Goal: Transaction & Acquisition: Purchase product/service

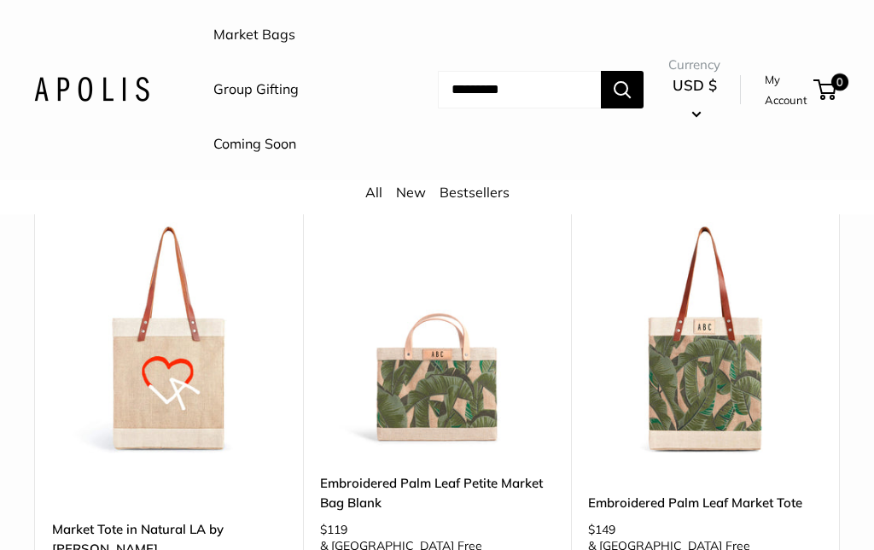
scroll to position [2937, 0]
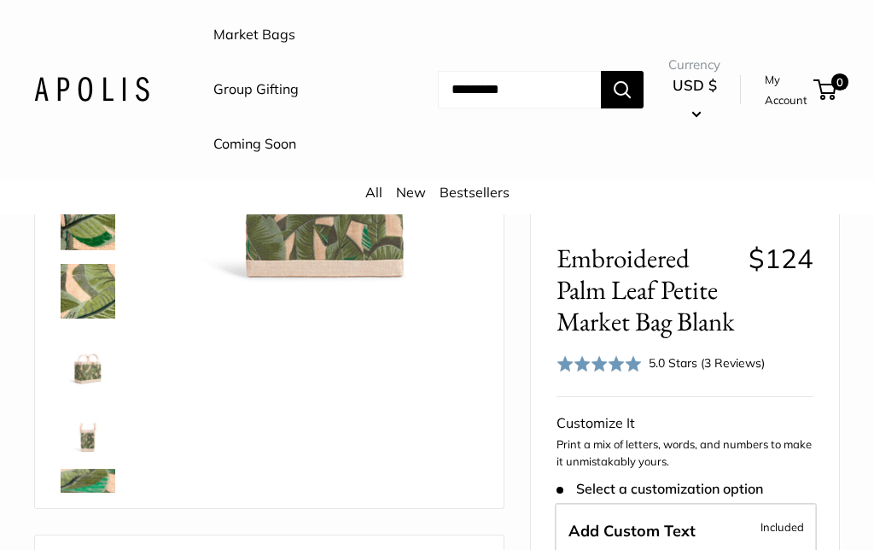
scroll to position [318, 0]
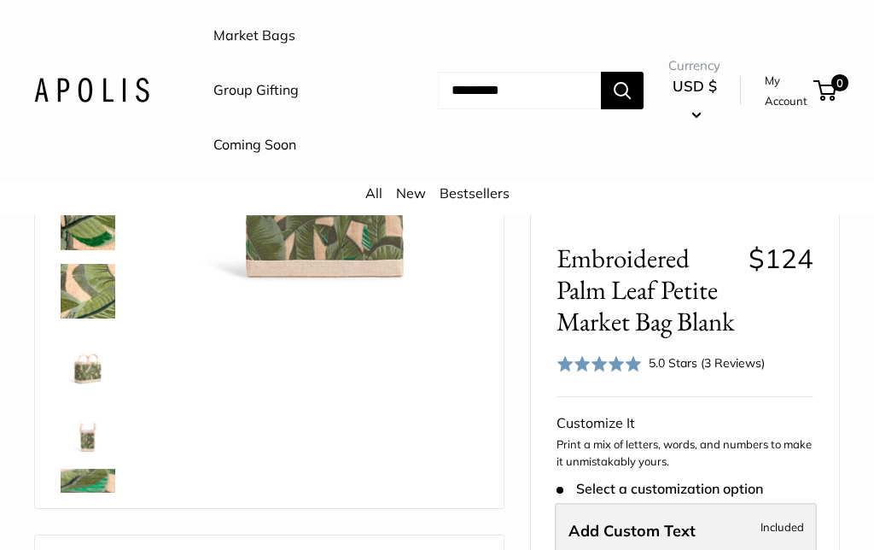
click at [647, 522] on span "Add Custom Text" at bounding box center [632, 532] width 127 height 20
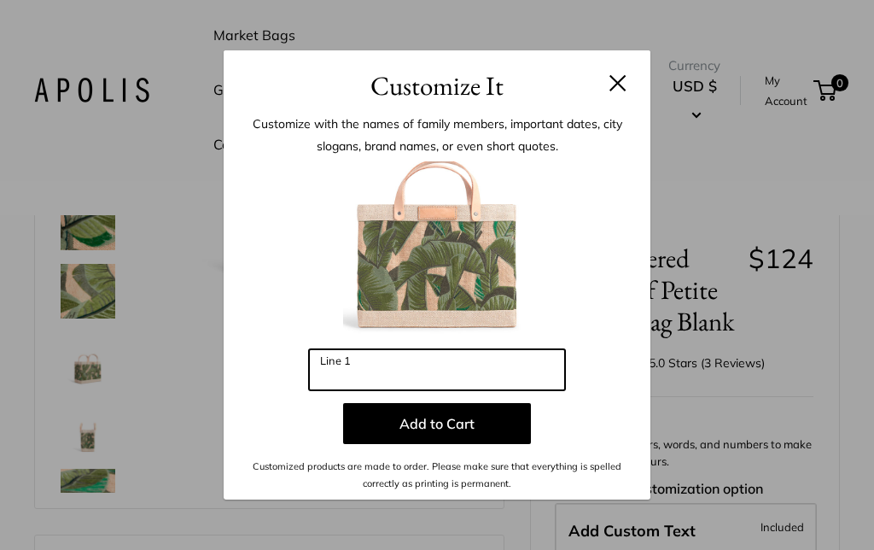
click at [452, 390] on input "Line 1" at bounding box center [437, 369] width 256 height 41
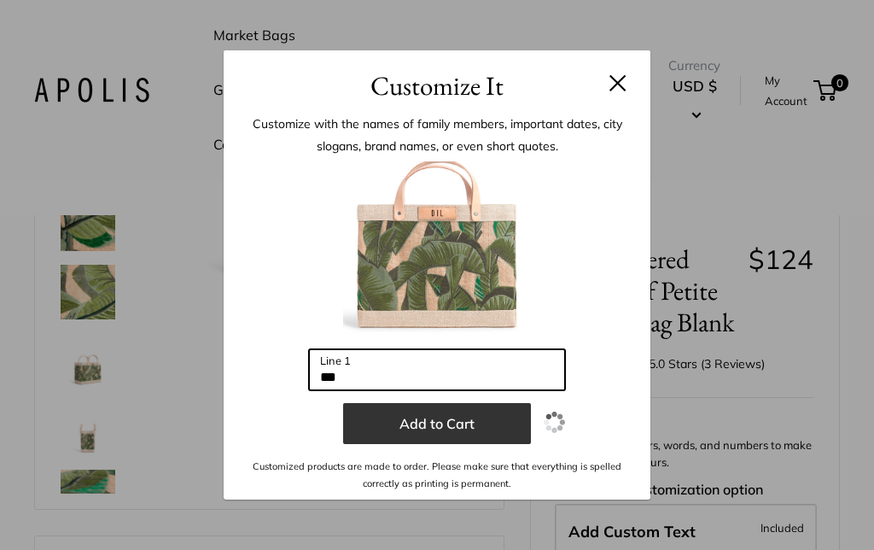
type input "***"
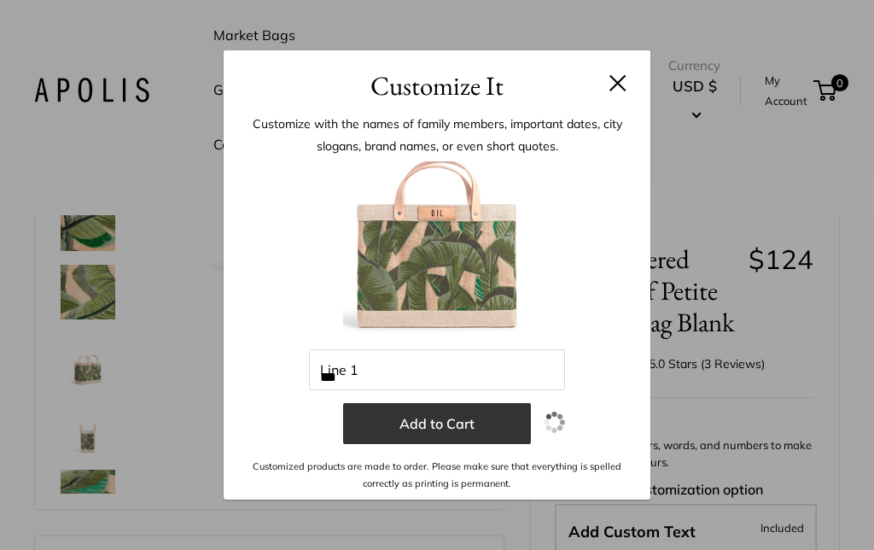
click at [481, 444] on button "Add to Cart" at bounding box center [437, 423] width 188 height 41
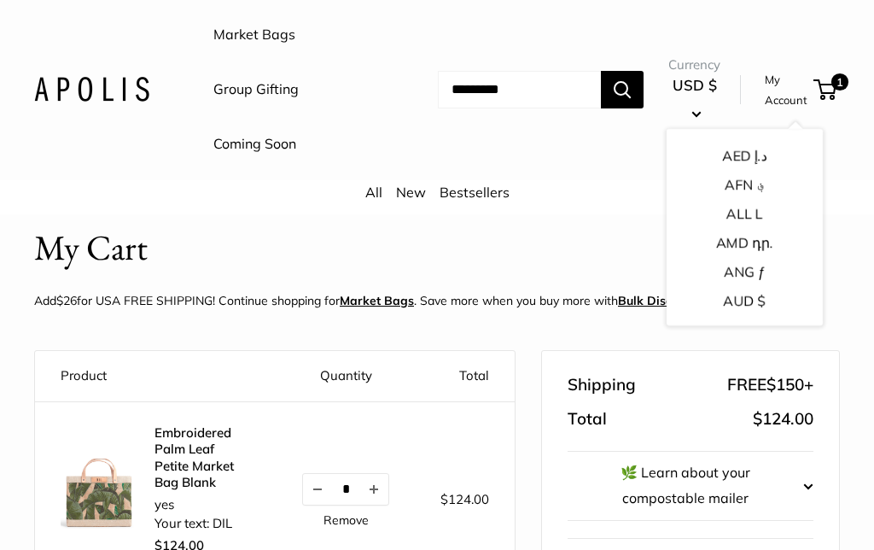
scroll to position [47, 0]
click at [841, 262] on div "My Cart Add $26 for [GEOGRAPHIC_DATA] FREE SHIPPING! Continue shopping for [GEO…" at bounding box center [437, 272] width 874 height 98
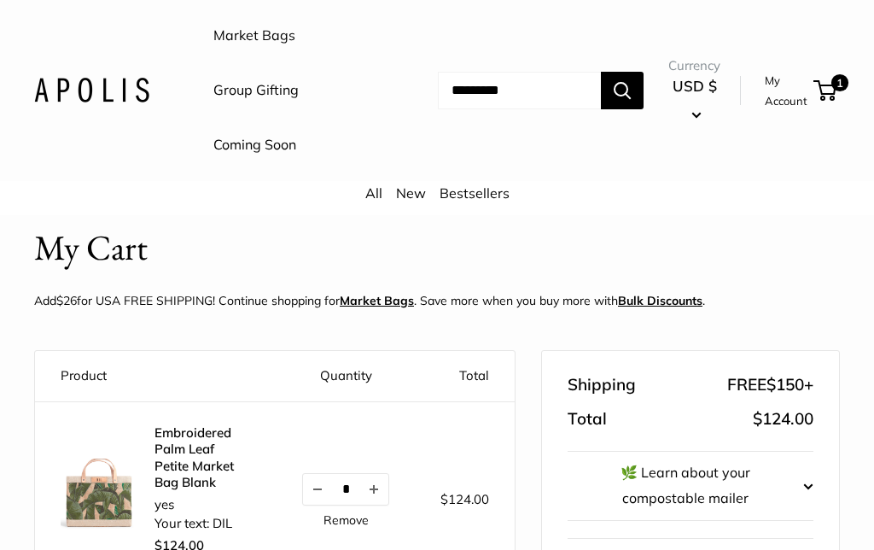
click at [282, 153] on link "Coming Soon" at bounding box center [254, 145] width 83 height 26
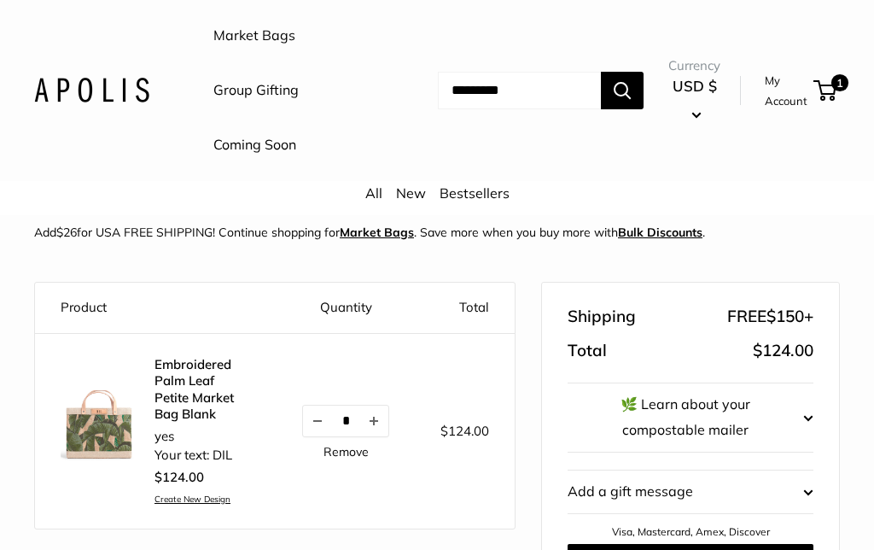
click at [411, 188] on link "New" at bounding box center [411, 192] width 30 height 17
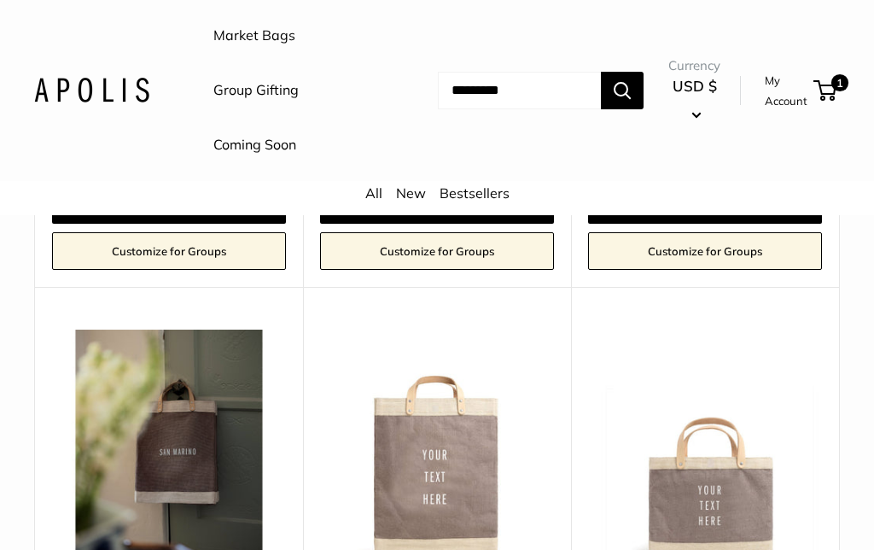
scroll to position [2251, 0]
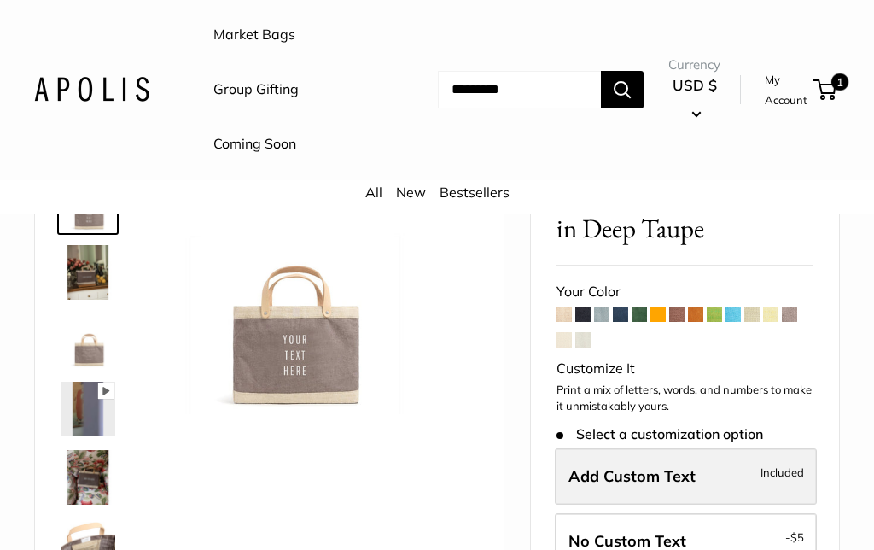
scroll to position [135, 0]
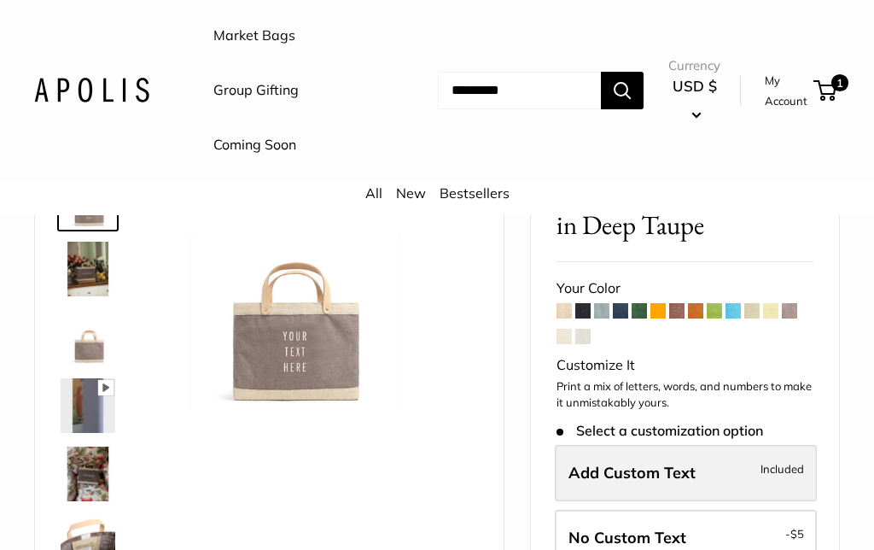
click at [677, 469] on span "Add Custom Text" at bounding box center [632, 473] width 127 height 20
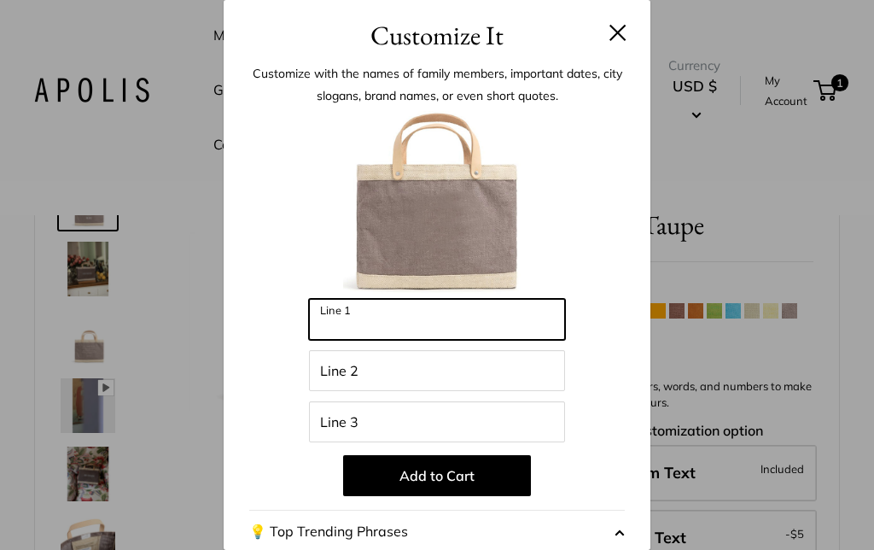
click at [452, 325] on input "Line 1" at bounding box center [437, 319] width 256 height 41
type input "*******"
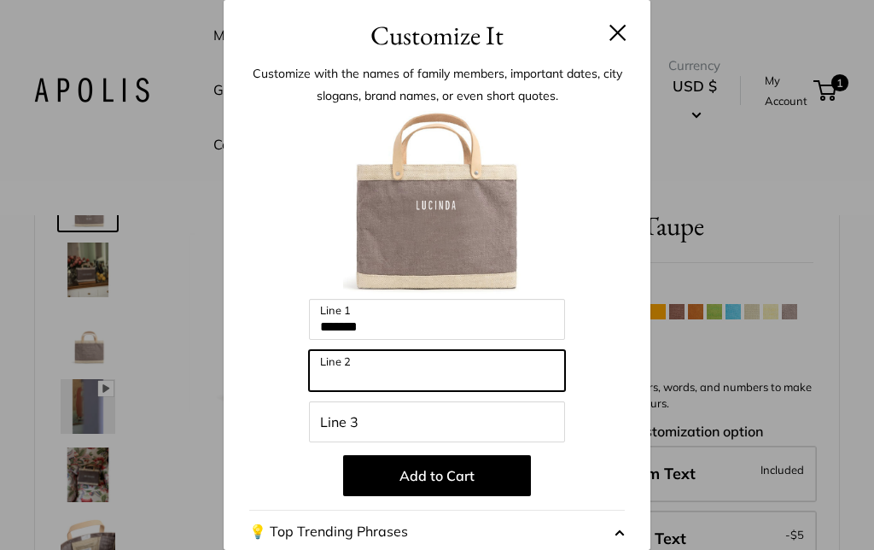
click at [439, 371] on input "Line 2" at bounding box center [437, 370] width 256 height 41
type input "*"
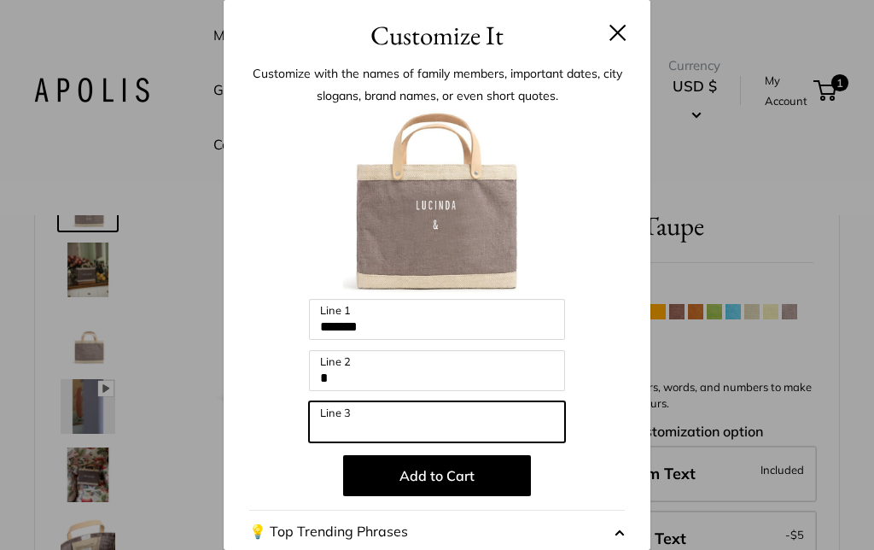
click at [452, 427] on input "Line 3" at bounding box center [437, 421] width 256 height 41
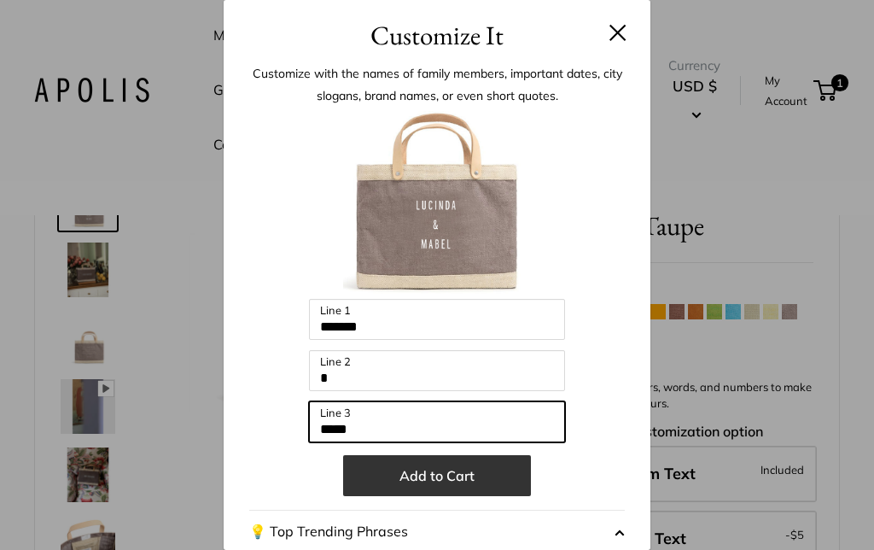
type input "*****"
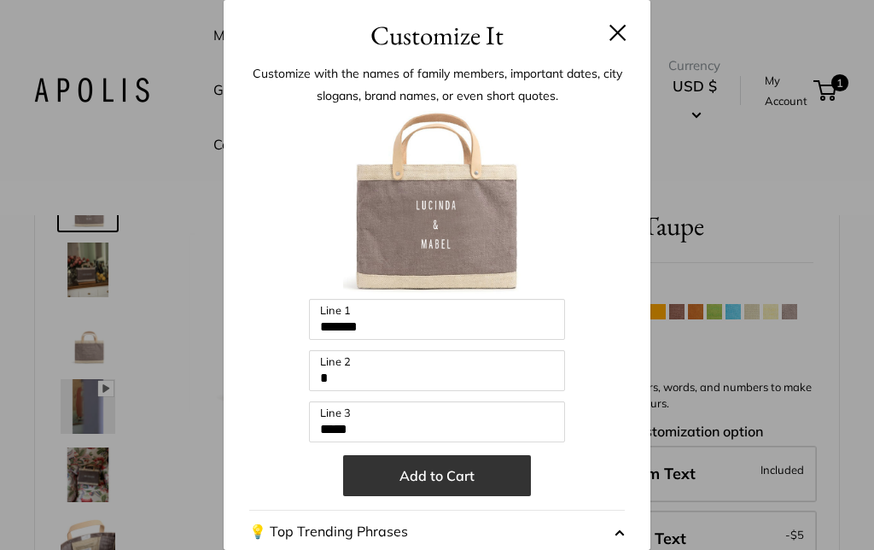
click at [486, 479] on button "Add to Cart" at bounding box center [437, 475] width 188 height 41
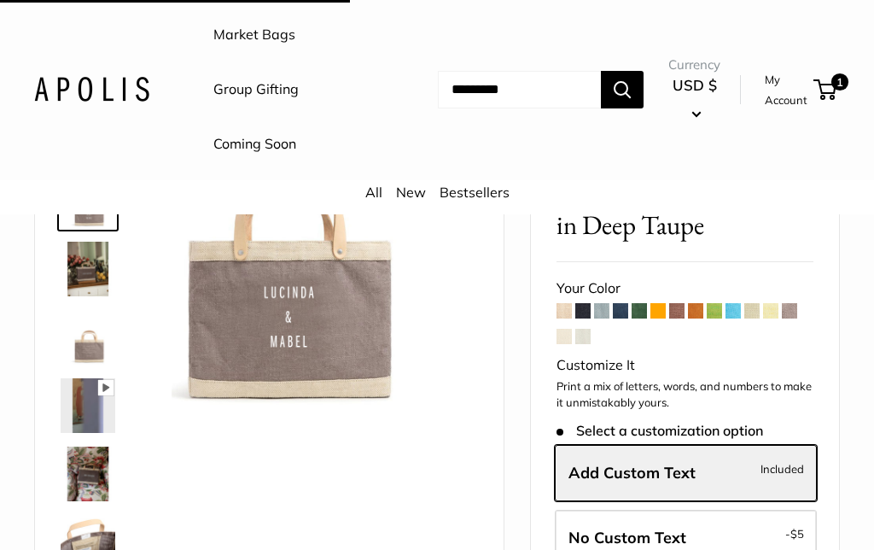
scroll to position [135, 0]
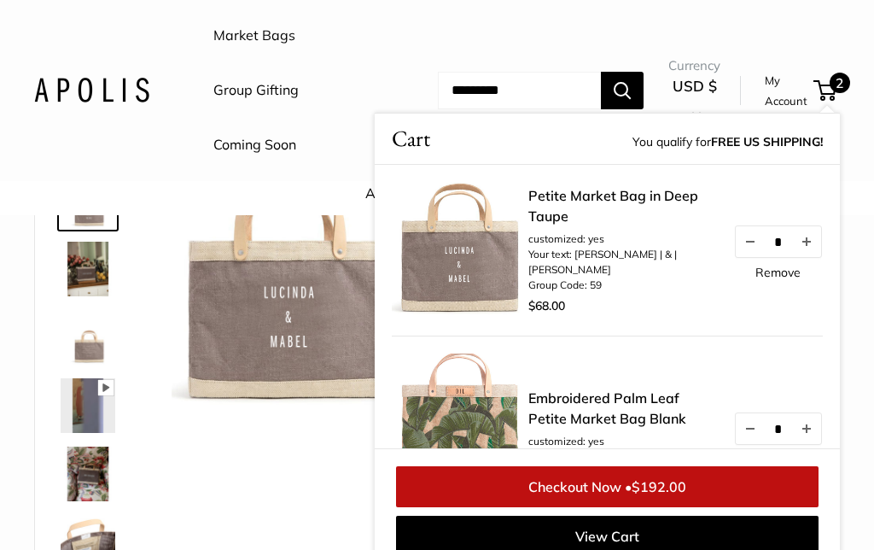
click at [300, 417] on div "Best Seller Pause Play % buffered 00:00 Unmute Mute Exit fullscreen Enter fulls…" at bounding box center [269, 405] width 426 height 481
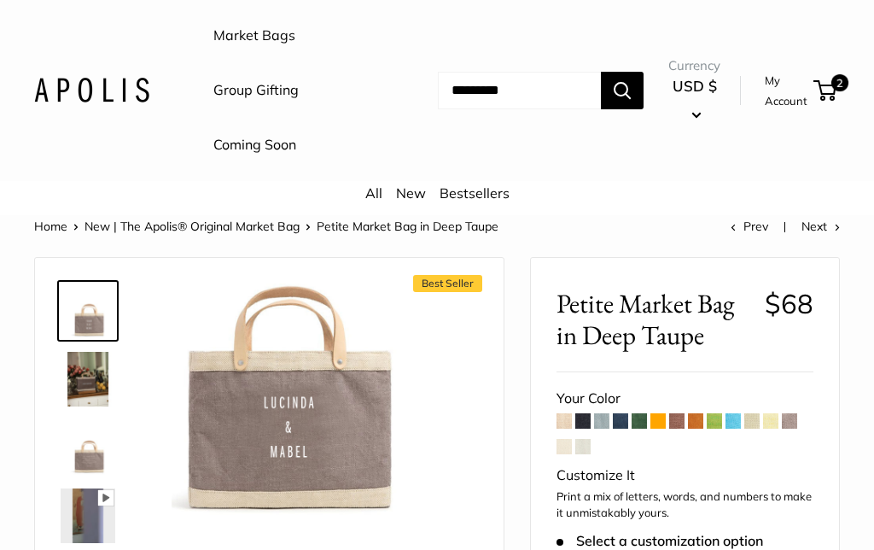
scroll to position [25, 0]
click at [268, 27] on link "Market Bags" at bounding box center [254, 36] width 82 height 26
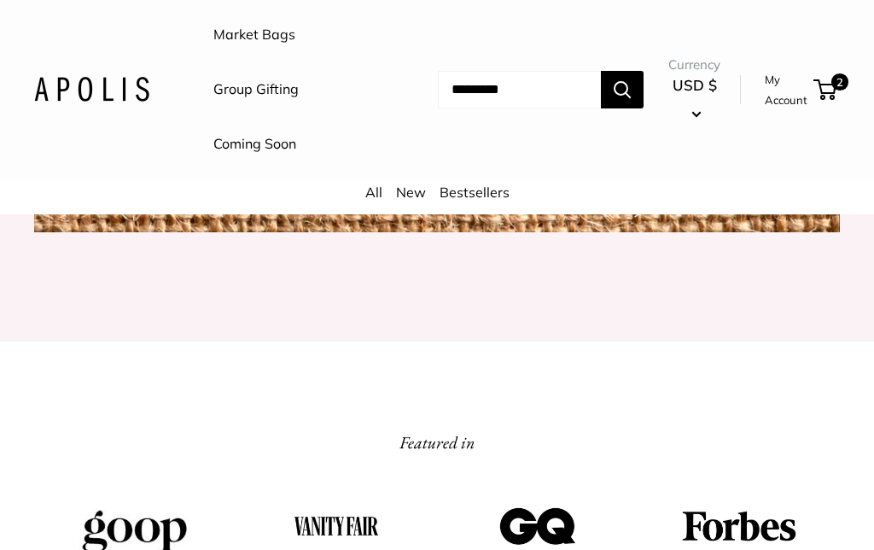
scroll to position [1944, 0]
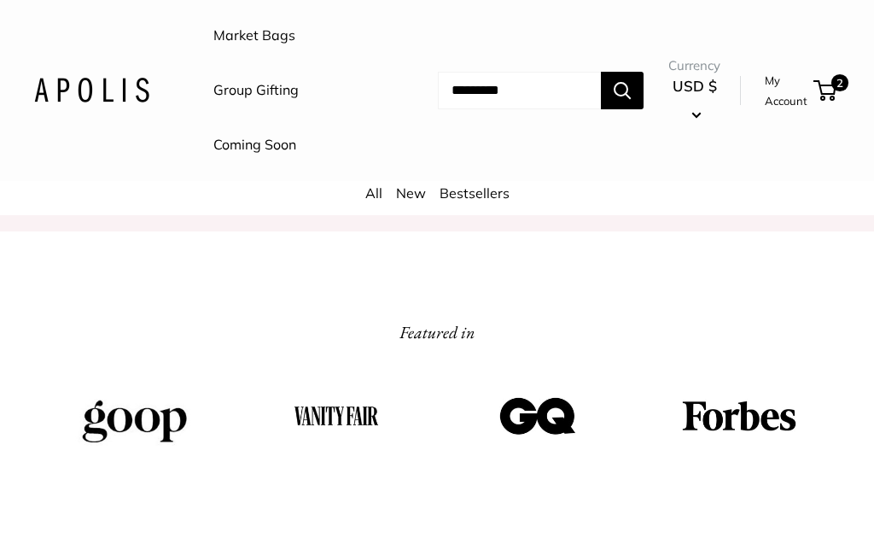
click at [376, 193] on link "All" at bounding box center [373, 192] width 17 height 17
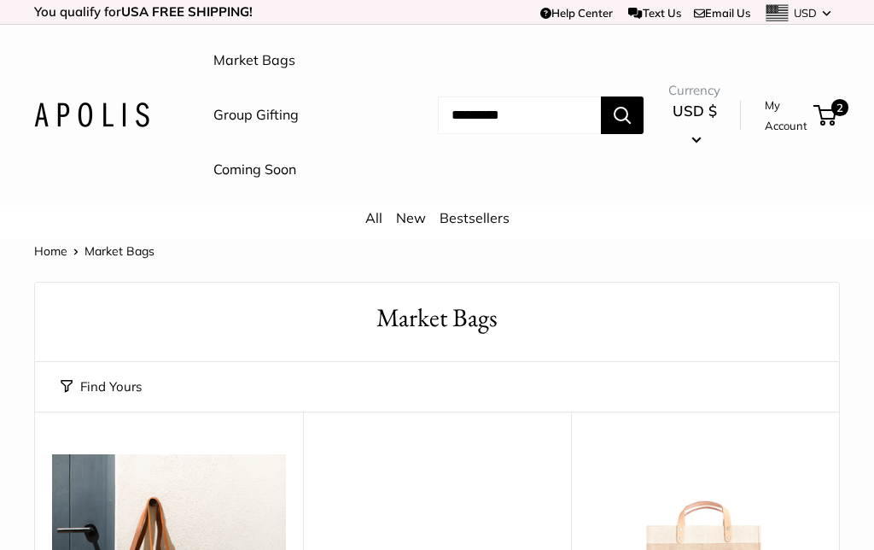
click at [125, 388] on button "Find Yours" at bounding box center [101, 387] width 81 height 24
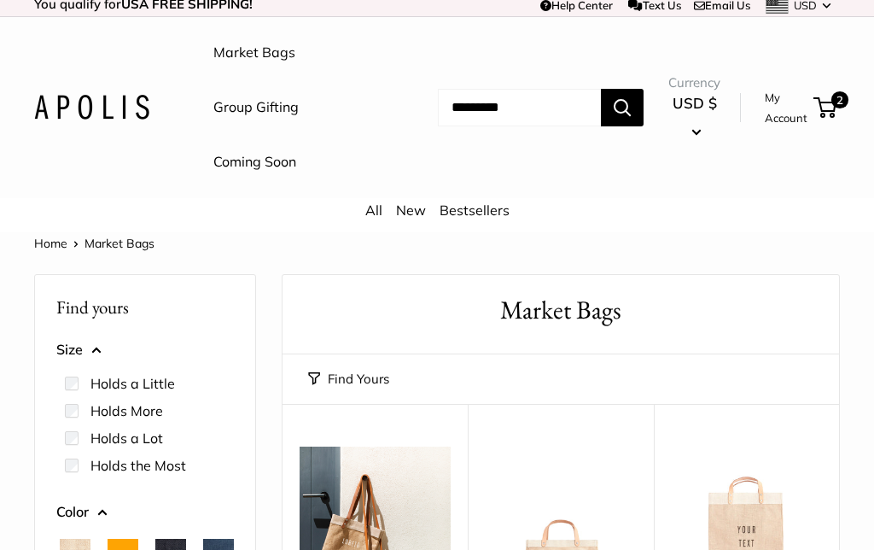
scroll to position [9, 0]
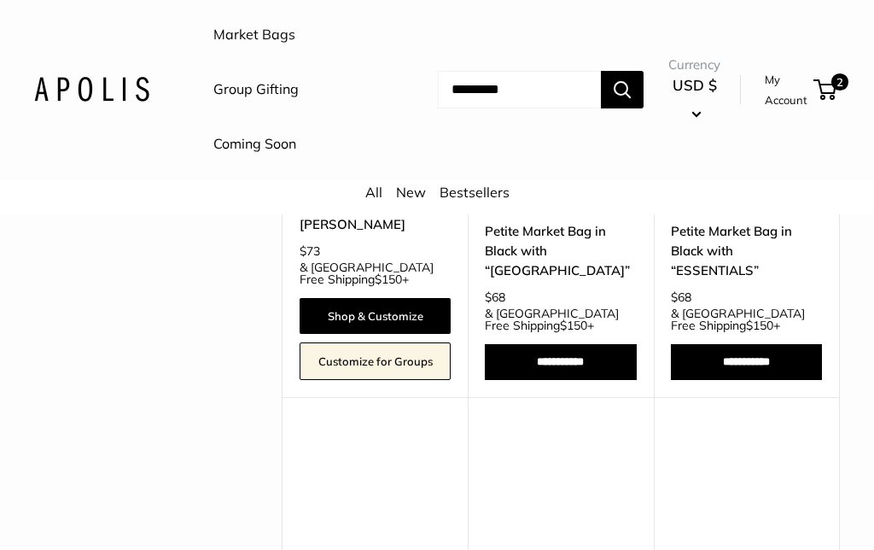
scroll to position [5062, 0]
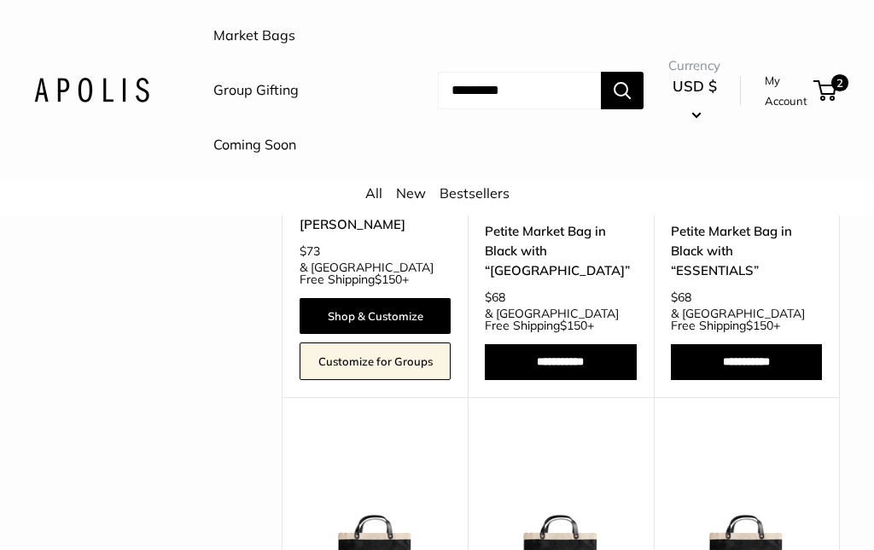
click at [505, 90] on input "Search..." at bounding box center [519, 91] width 163 height 38
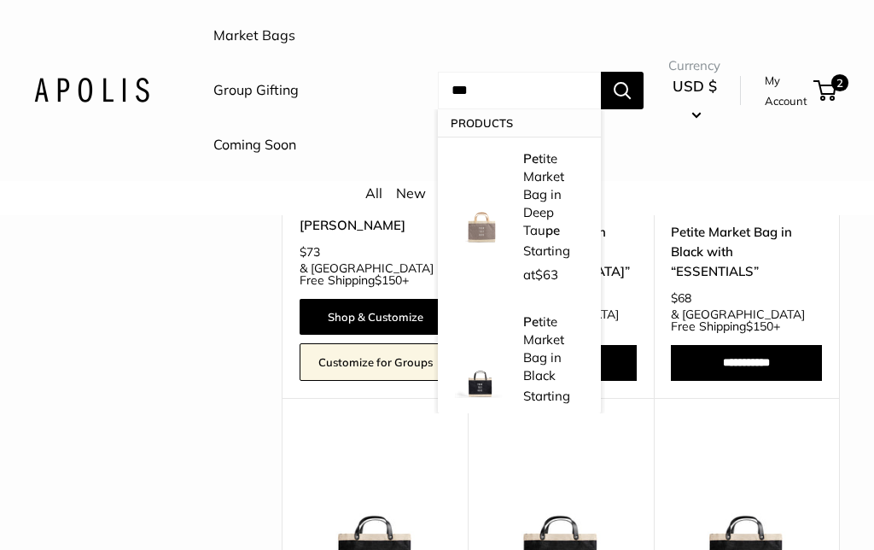
type input "***"
click at [622, 89] on button "Search" at bounding box center [622, 91] width 43 height 38
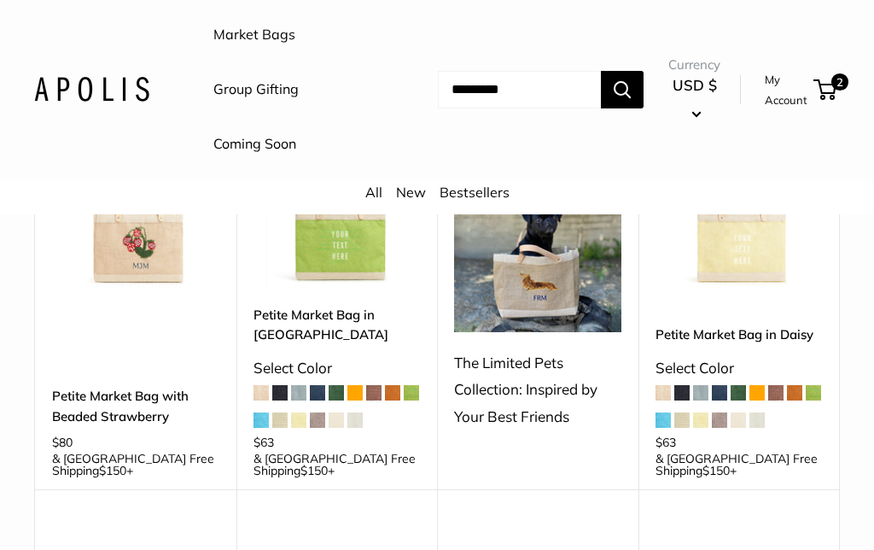
scroll to position [1155, 0]
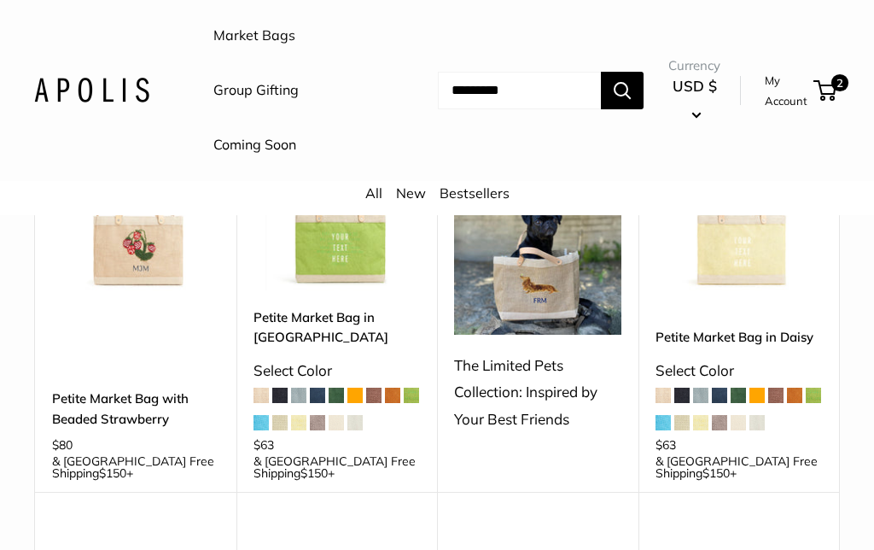
click at [571, 268] on img at bounding box center [537, 228] width 167 height 211
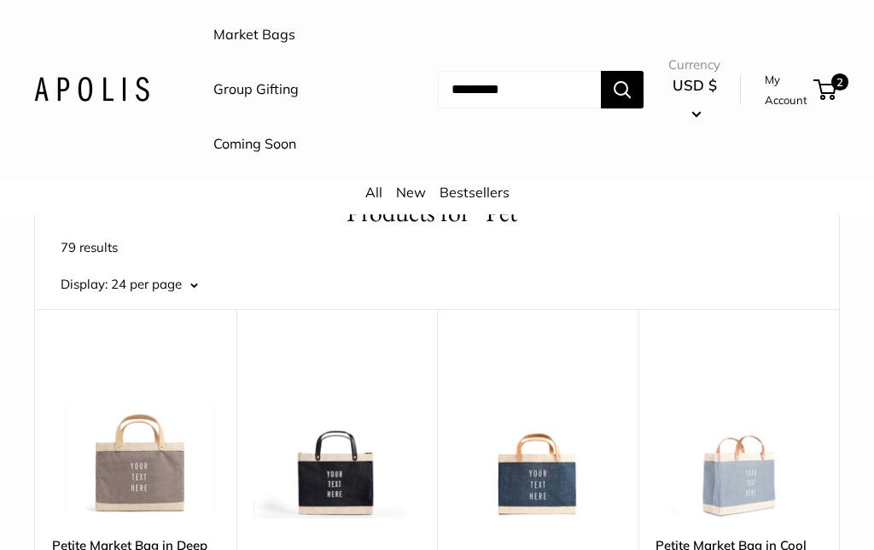
scroll to position [105, 0]
click at [177, 493] on img at bounding box center [135, 435] width 167 height 167
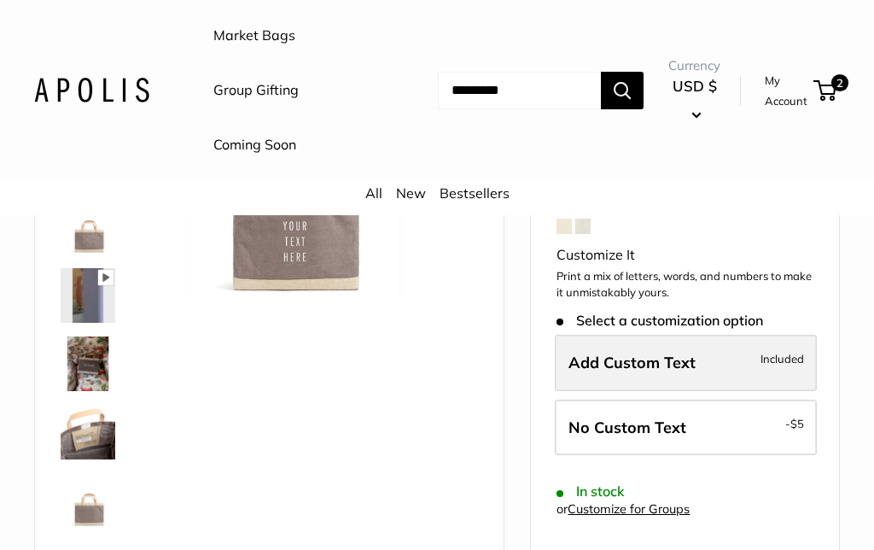
scroll to position [242, 0]
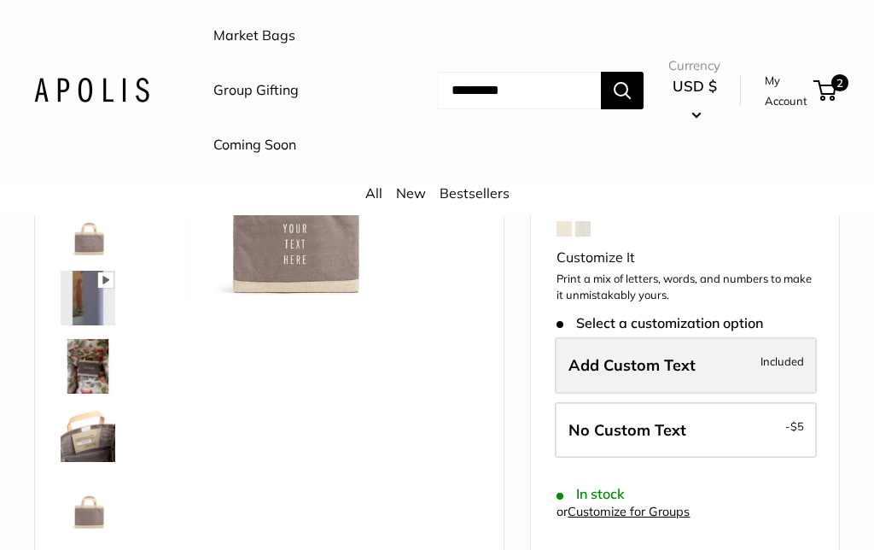
click at [707, 358] on label "Add Custom Text Included" at bounding box center [686, 365] width 262 height 56
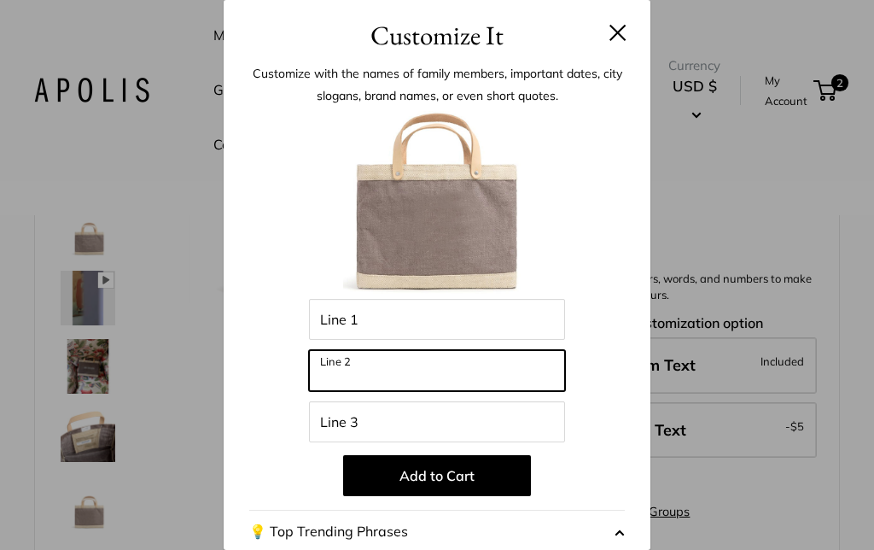
click at [498, 377] on input "Line 2" at bounding box center [437, 370] width 256 height 41
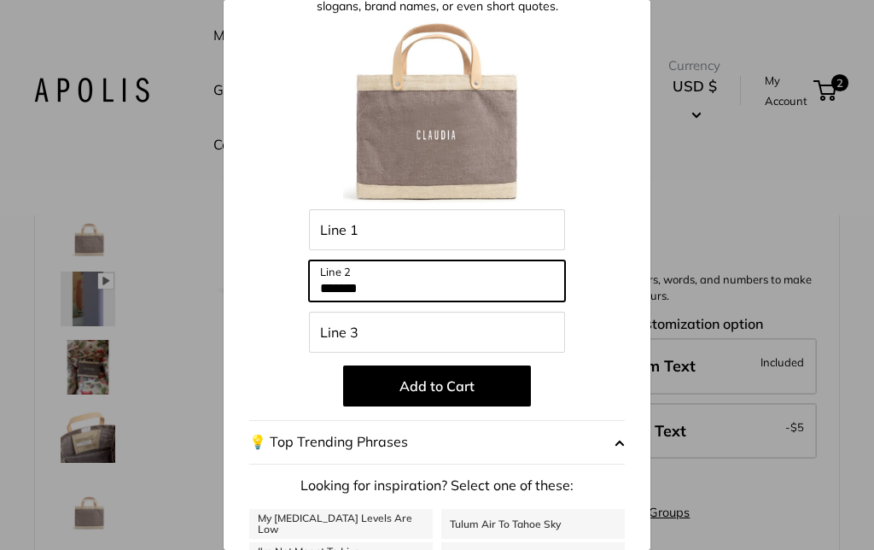
scroll to position [119, 0]
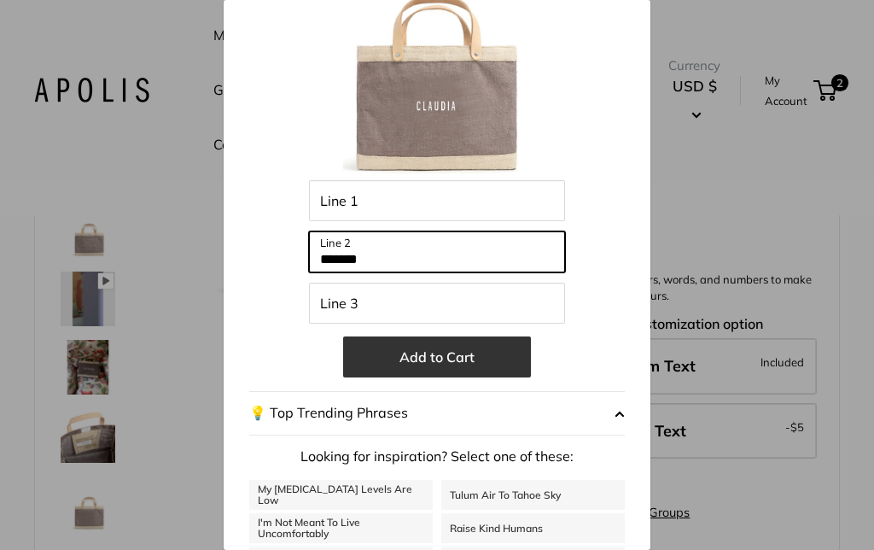
type input "*******"
click at [506, 376] on button "Add to Cart" at bounding box center [437, 356] width 188 height 41
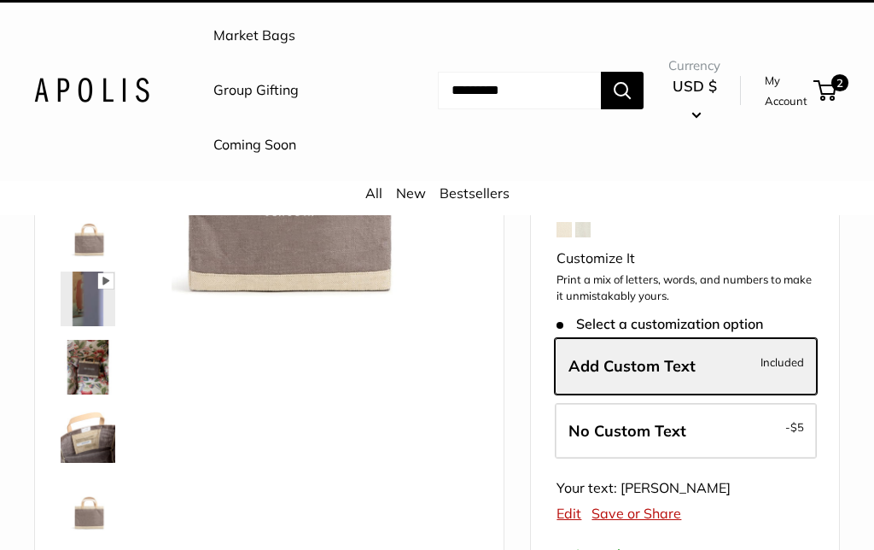
scroll to position [242, 0]
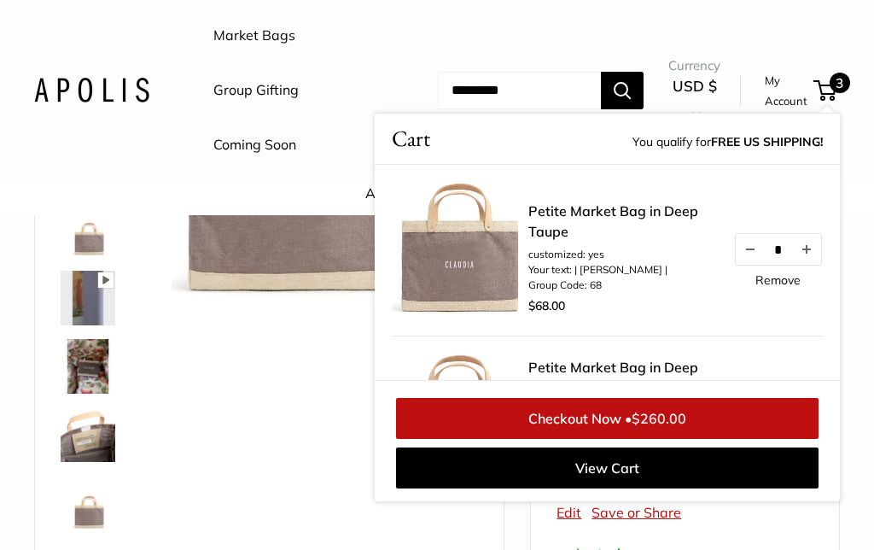
click at [318, 396] on div "Best Seller Pause Play % buffered 00:00 Unmute Mute Exit fullscreen Enter fulls…" at bounding box center [269, 297] width 426 height 481
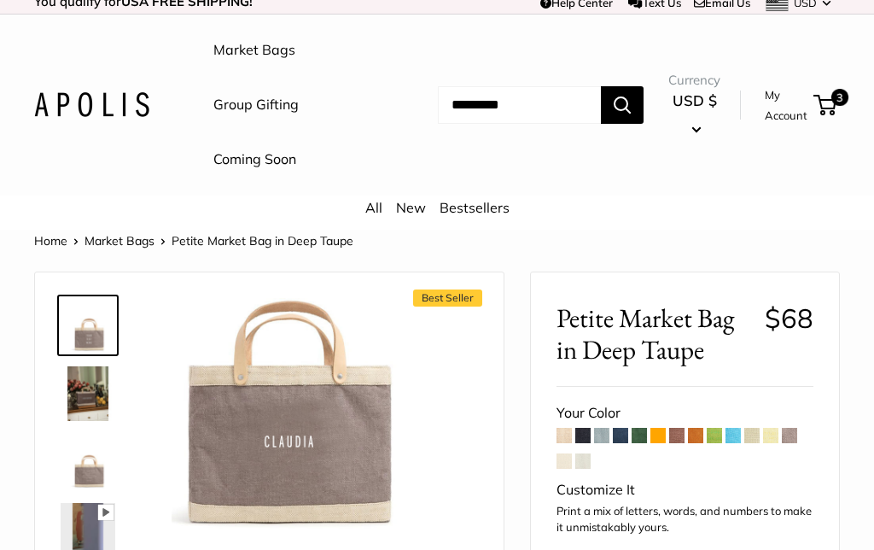
scroll to position [0, 0]
